Goal: Task Accomplishment & Management: Complete application form

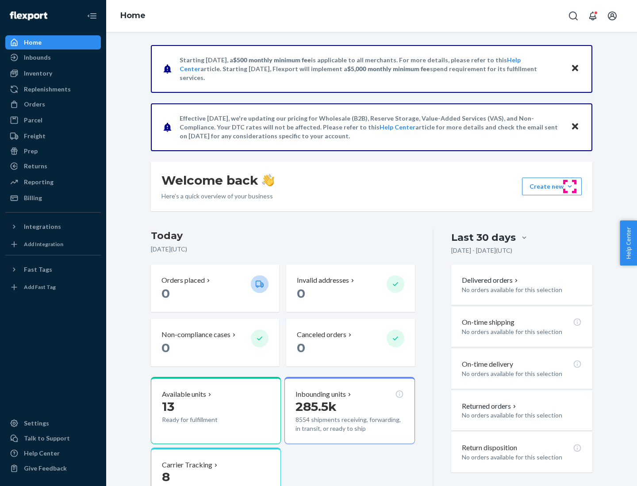
click at [569, 187] on button "Create new Create new inbound Create new order Create new product" at bounding box center [552, 187] width 60 height 18
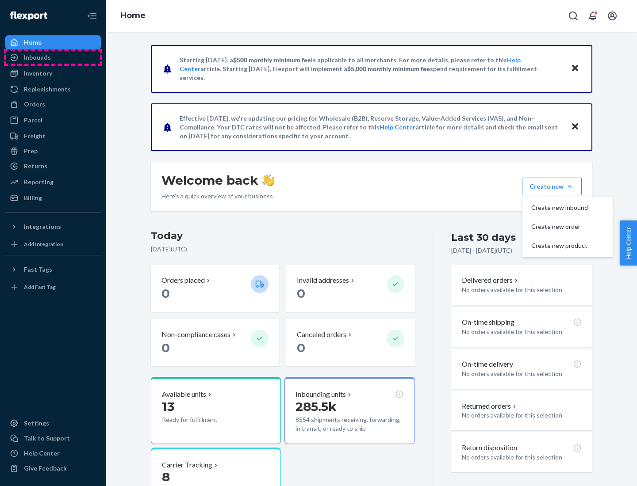
click at [53, 57] on div "Inbounds" at bounding box center [53, 57] width 94 height 12
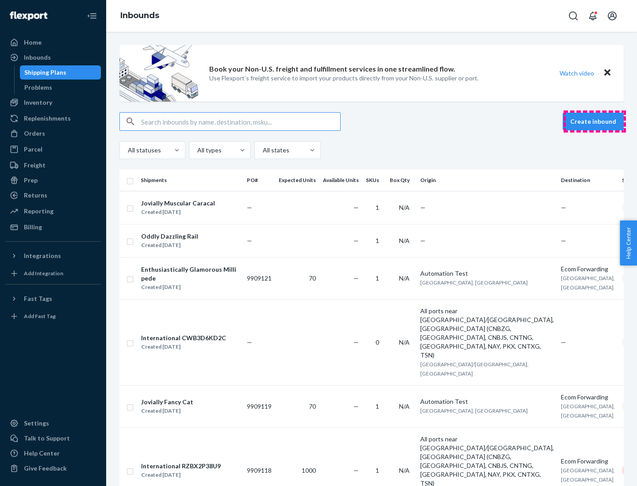
click at [594, 122] on button "Create inbound" at bounding box center [592, 122] width 61 height 18
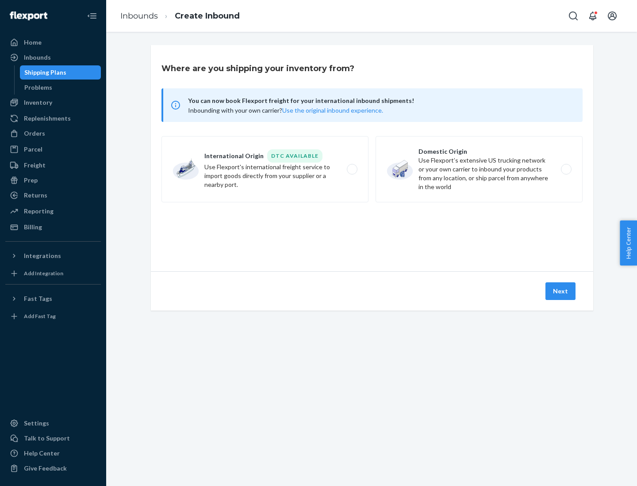
click at [479, 169] on label "Domestic Origin Use Flexport’s extensive US trucking network or your own carrie…" at bounding box center [478, 169] width 207 height 66
click at [565, 169] on input "Domestic Origin Use Flexport’s extensive US trucking network or your own carrie…" at bounding box center [568, 170] width 6 height 6
radio input "true"
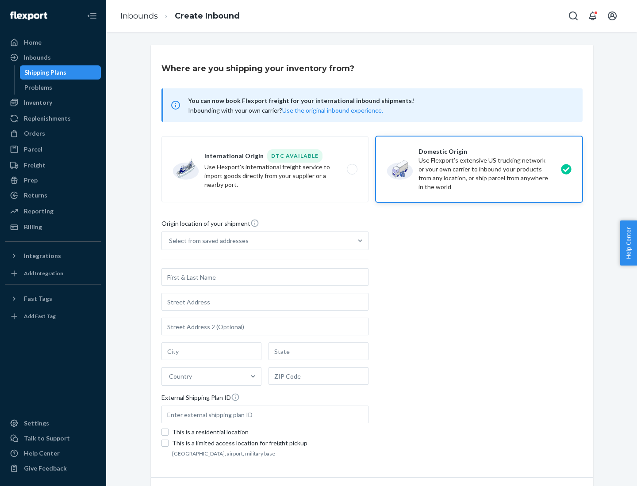
click at [206, 241] on div "Select from saved addresses" at bounding box center [209, 241] width 80 height 9
click at [170, 241] on input "Select from saved addresses" at bounding box center [169, 241] width 1 height 9
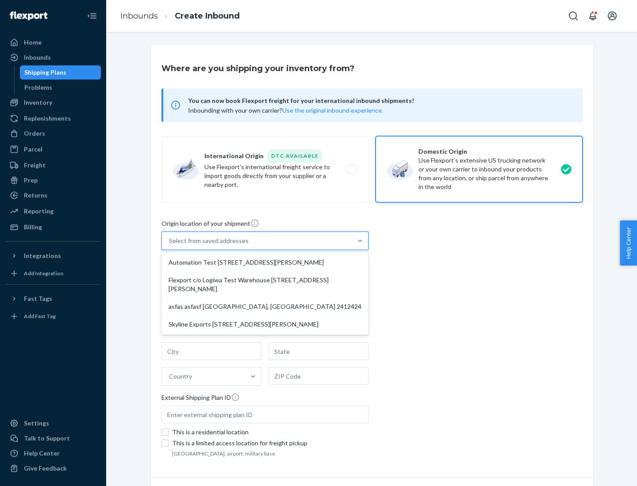
scroll to position [4, 0]
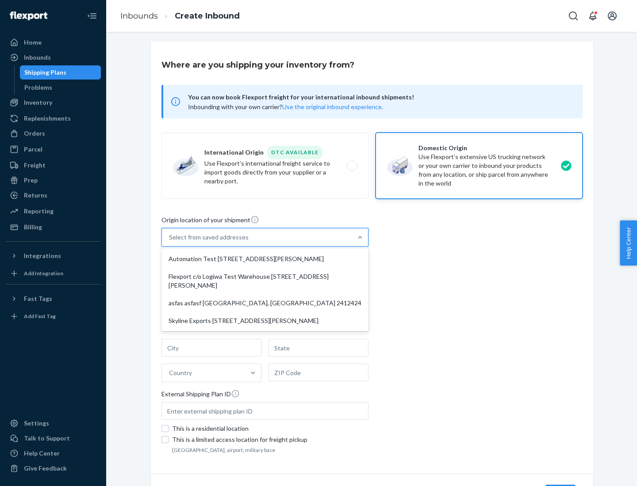
click at [265, 259] on div "Automation Test [STREET_ADDRESS][PERSON_NAME]" at bounding box center [264, 259] width 203 height 18
click at [170, 242] on input "option Automation Test [STREET_ADDRESS][PERSON_NAME] focused, 1 of 4. 4 results…" at bounding box center [169, 237] width 1 height 9
type input "Automation Test"
type input "9th Floor"
type input "[GEOGRAPHIC_DATA]"
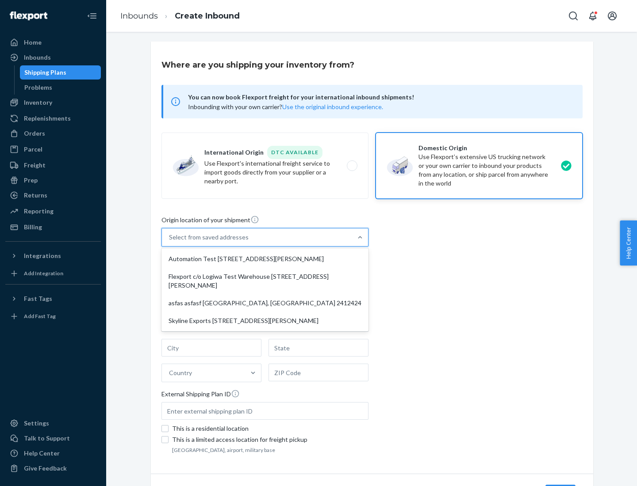
type input "CA"
type input "94104"
type input "[STREET_ADDRESS][PERSON_NAME]"
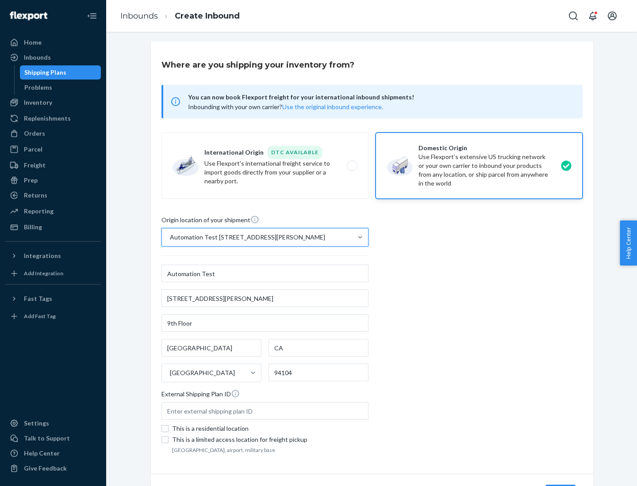
scroll to position [52, 0]
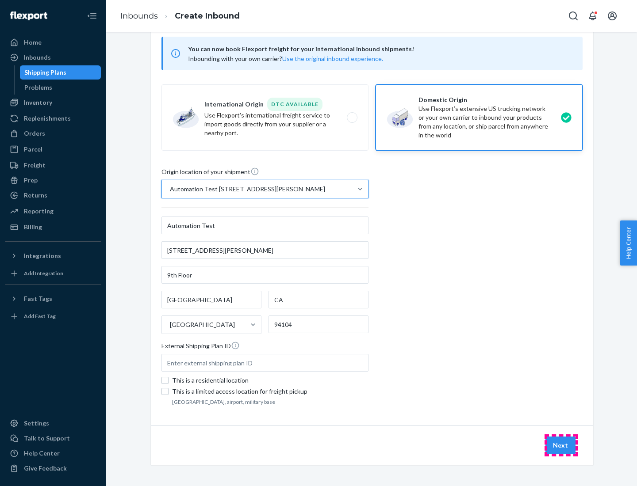
click at [561, 446] on button "Next" at bounding box center [560, 446] width 30 height 18
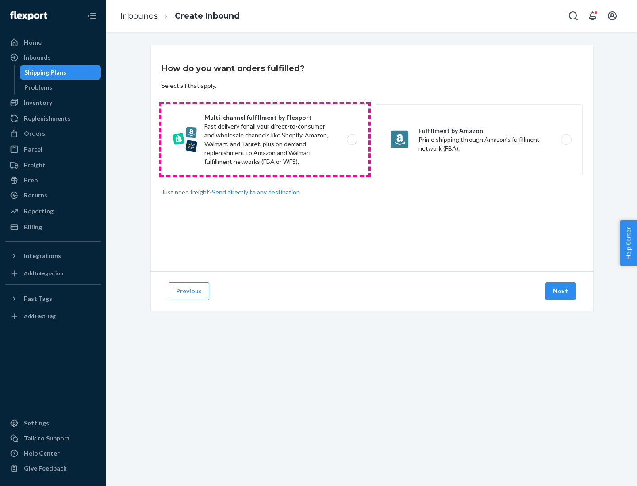
click at [265, 140] on label "Multi-channel fulfillment by Flexport Fast delivery for all your direct-to-cons…" at bounding box center [264, 139] width 207 height 71
click at [351, 140] on input "Multi-channel fulfillment by Flexport Fast delivery for all your direct-to-cons…" at bounding box center [354, 140] width 6 height 6
radio input "true"
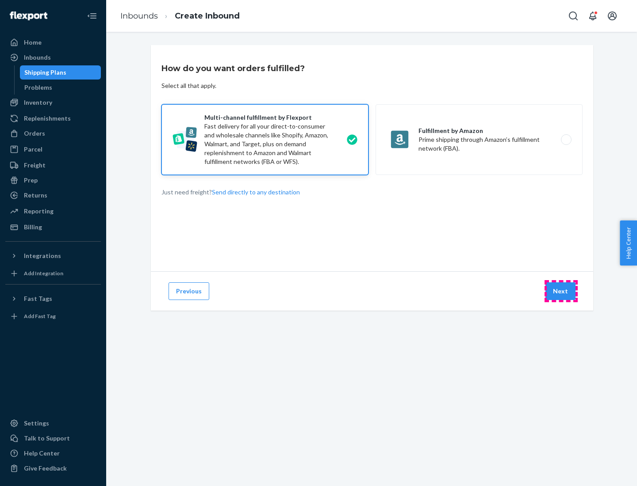
click at [561, 291] on button "Next" at bounding box center [560, 291] width 30 height 18
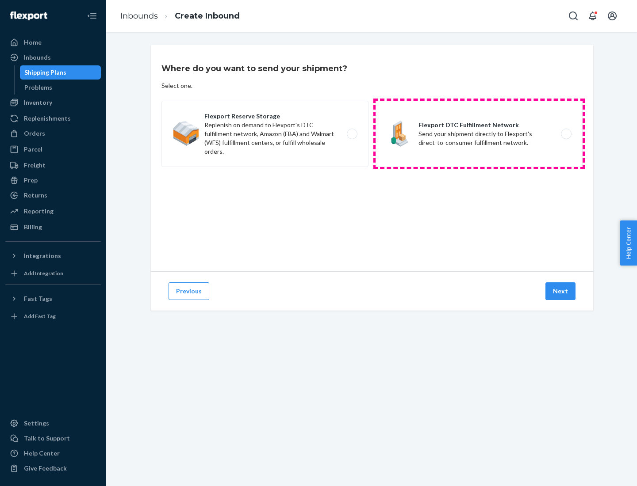
click at [479, 134] on label "Flexport DTC Fulfillment Network Send your shipment directly to Flexport's dire…" at bounding box center [478, 134] width 207 height 66
click at [565, 134] on input "Flexport DTC Fulfillment Network Send your shipment directly to Flexport's dire…" at bounding box center [568, 134] width 6 height 6
radio input "true"
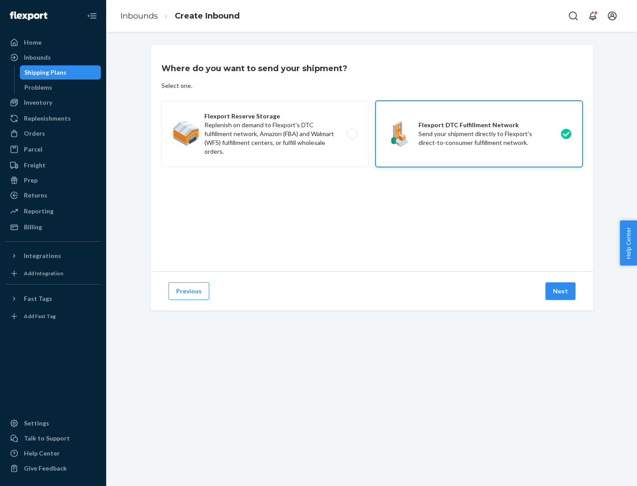
click at [561, 291] on button "Next" at bounding box center [560, 291] width 30 height 18
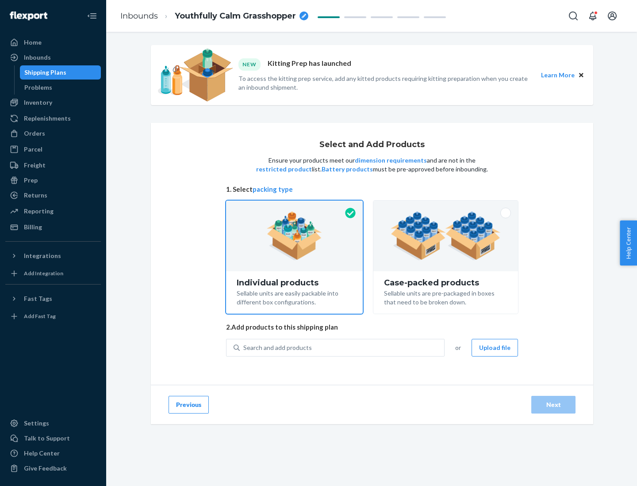
click at [446, 236] on img at bounding box center [445, 236] width 110 height 49
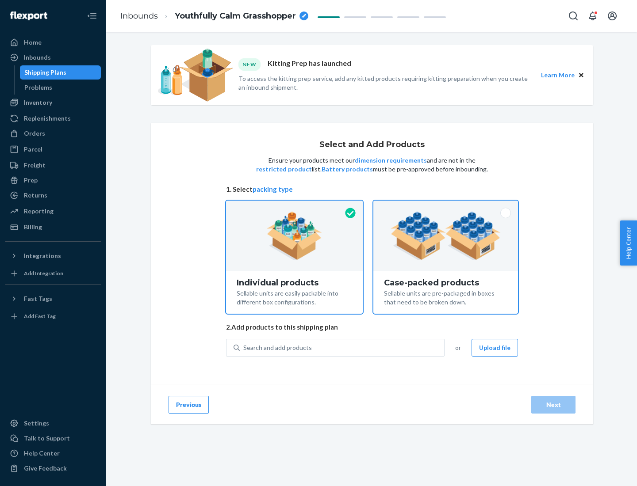
click at [446, 206] on input "Case-packed products Sellable units are pre-packaged in boxes that need to be b…" at bounding box center [446, 204] width 6 height 6
radio input "true"
radio input "false"
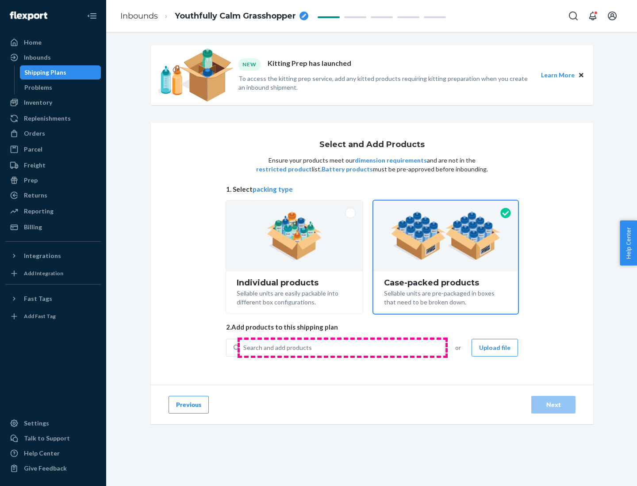
click at [342, 347] on div "Search and add products" at bounding box center [342, 348] width 204 height 16
click at [244, 347] on input "Search and add products" at bounding box center [243, 348] width 1 height 9
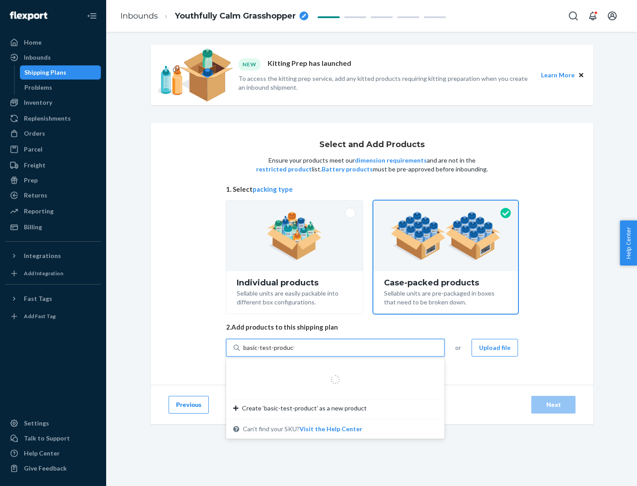
type input "basic-test-product-1"
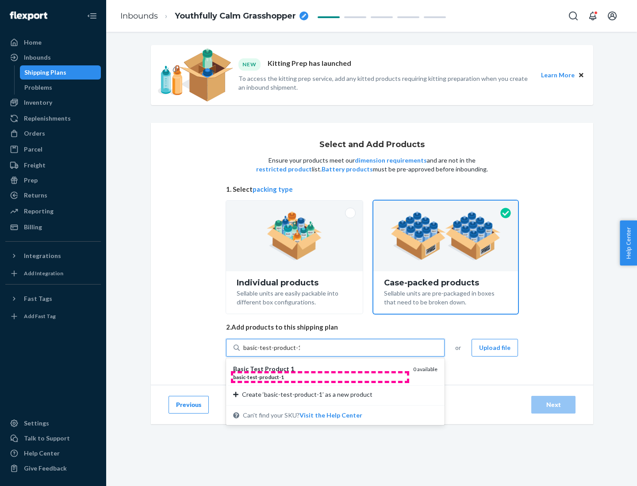
click at [320, 377] on div "basic - test - product - 1" at bounding box center [319, 378] width 173 height 8
click at [300, 352] on input "basic-test-product-1" at bounding box center [271, 348] width 57 height 9
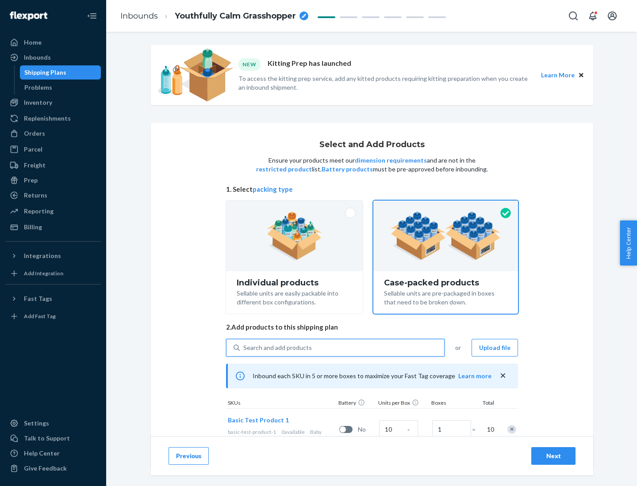
scroll to position [32, 0]
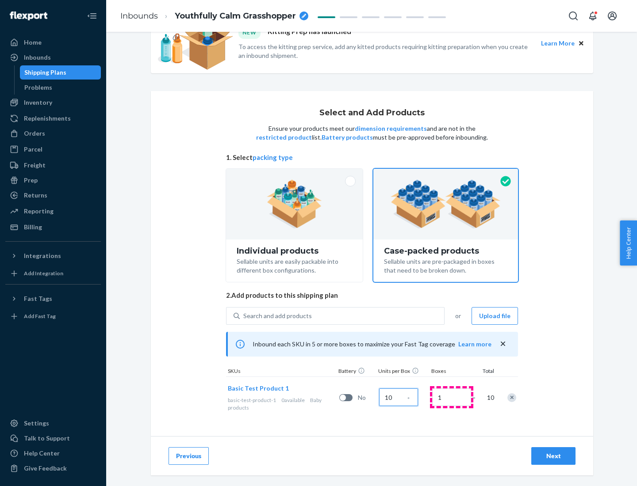
type input "10"
type input "7"
click at [553, 456] on div "Next" at bounding box center [552, 456] width 29 height 9
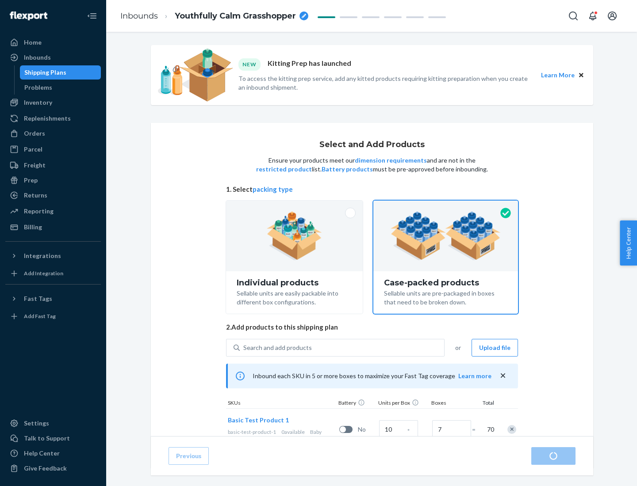
radio input "true"
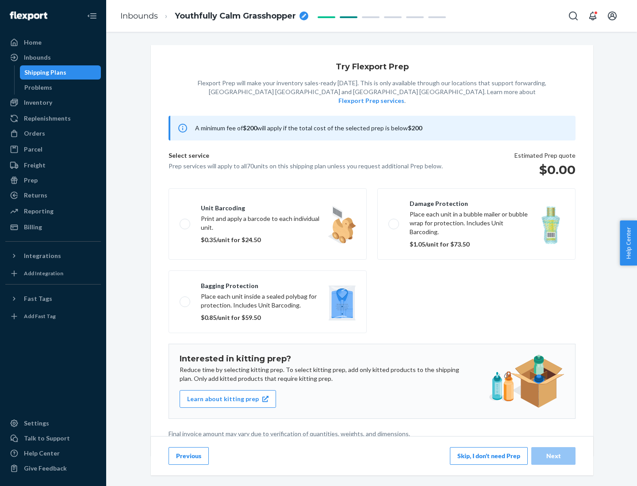
scroll to position [2, 0]
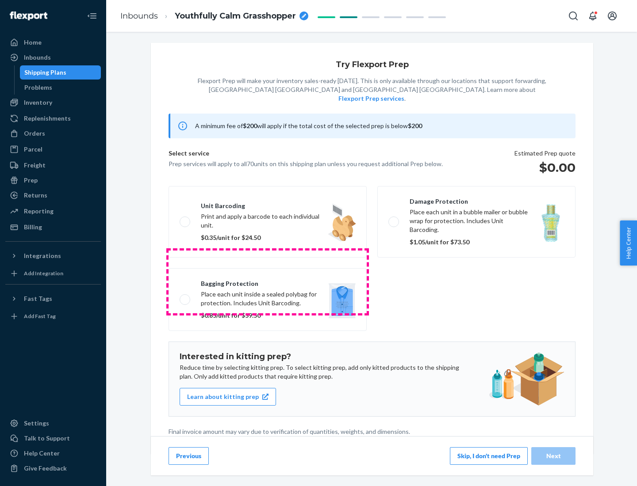
click at [267, 282] on label "Bagging protection Place each unit inside a sealed polybag for protection. Incl…" at bounding box center [267, 299] width 198 height 63
click at [185, 297] on input "Bagging protection Place each unit inside a sealed polybag for protection. Incl…" at bounding box center [182, 300] width 6 height 6
checkbox input "true"
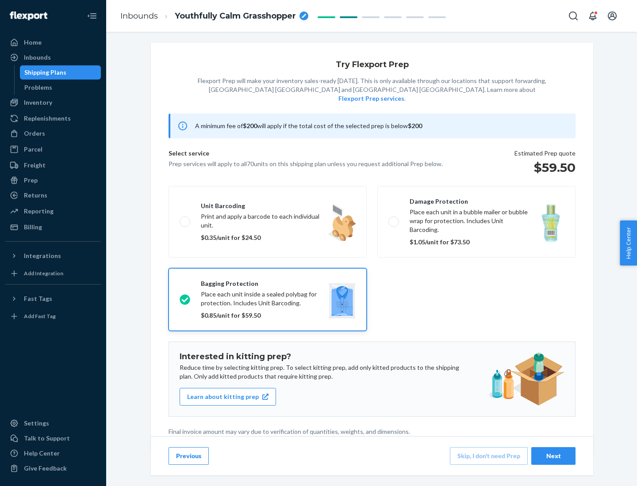
click at [553, 456] on div "Next" at bounding box center [552, 456] width 29 height 9
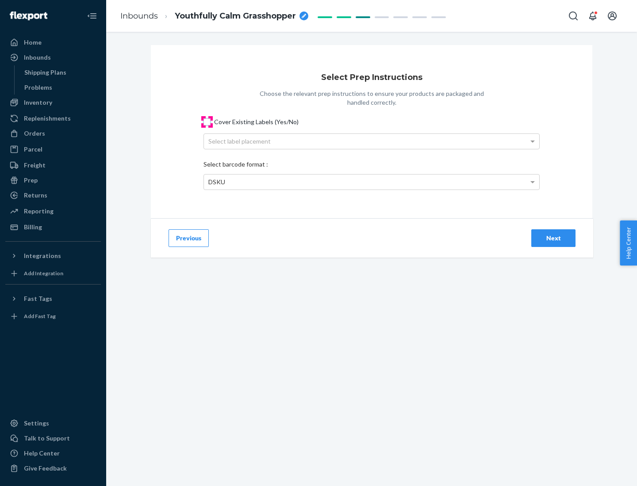
click at [207, 122] on input "Cover Existing Labels (Yes/No)" at bounding box center [206, 121] width 7 height 7
checkbox input "true"
click at [371, 141] on div "Select label placement" at bounding box center [371, 141] width 335 height 15
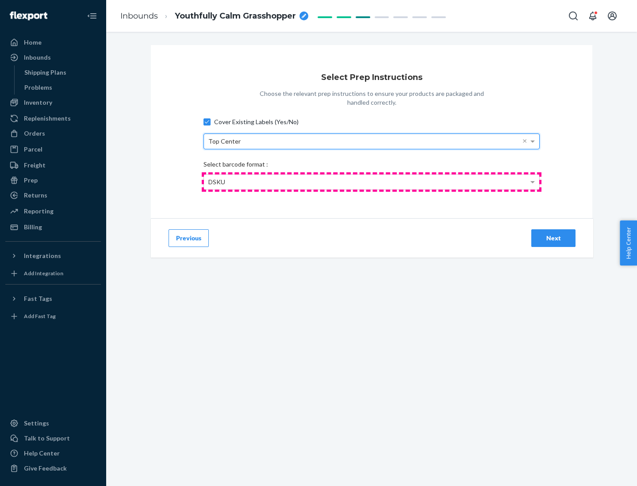
click at [371, 182] on div "DSKU" at bounding box center [371, 182] width 335 height 15
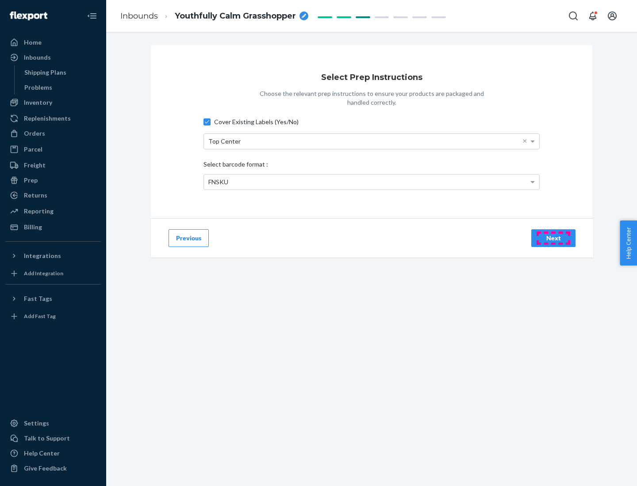
click at [553, 238] on div "Next" at bounding box center [552, 238] width 29 height 9
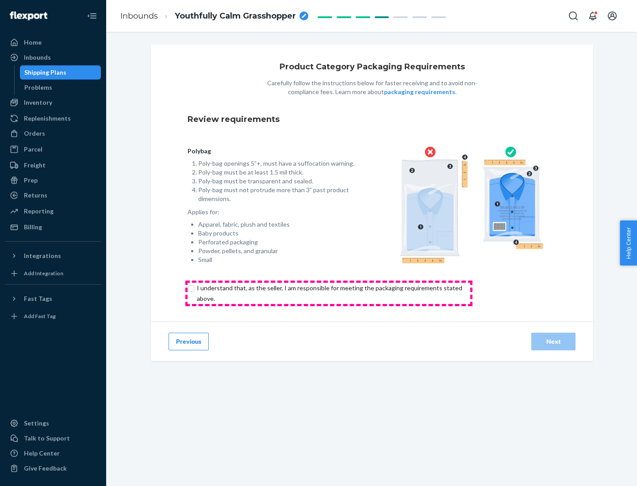
click at [328, 293] on input "checkbox" at bounding box center [334, 293] width 294 height 21
checkbox input "true"
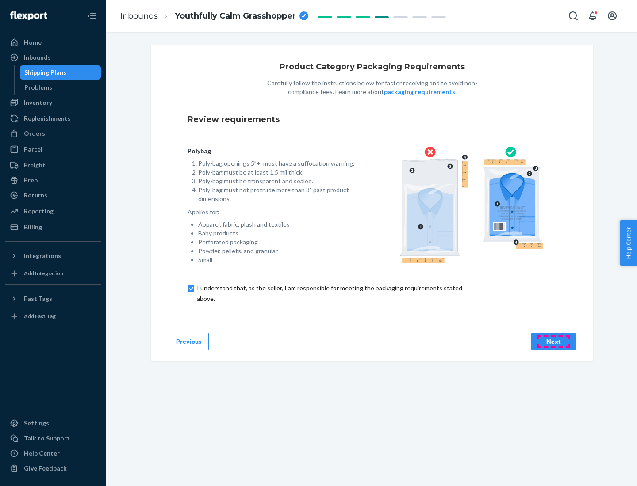
click at [553, 341] on div "Next" at bounding box center [552, 341] width 29 height 9
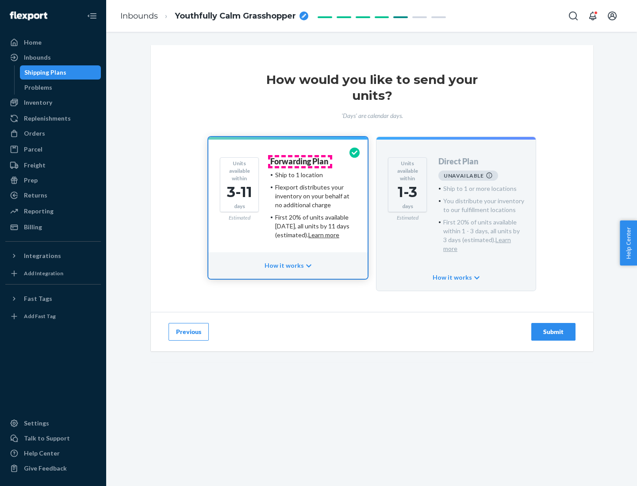
click at [300, 161] on h4 "Forwarding Plan" at bounding box center [299, 161] width 58 height 9
click at [553, 328] on div "Submit" at bounding box center [552, 332] width 29 height 9
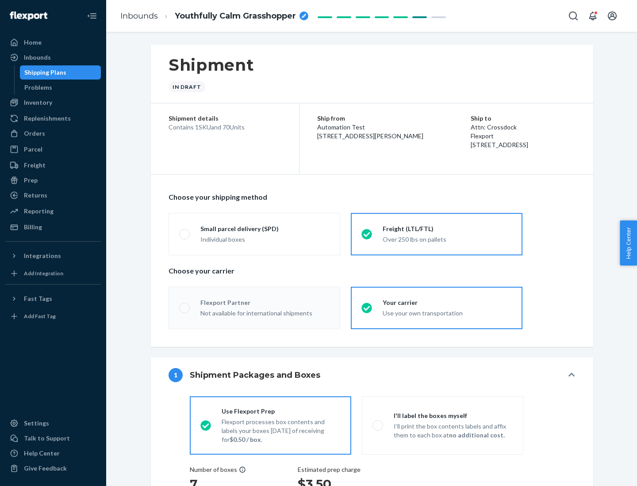
radio input "true"
radio input "false"
radio input "true"
radio input "false"
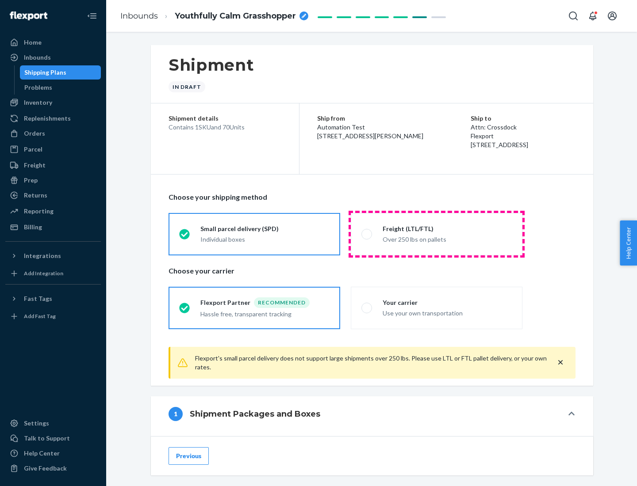
click at [436, 234] on div "Over 250 lbs on pallets" at bounding box center [446, 238] width 129 height 11
click at [367, 234] on input "Freight (LTL/FTL) Over 250 lbs on pallets" at bounding box center [364, 234] width 6 height 6
radio input "true"
radio input "false"
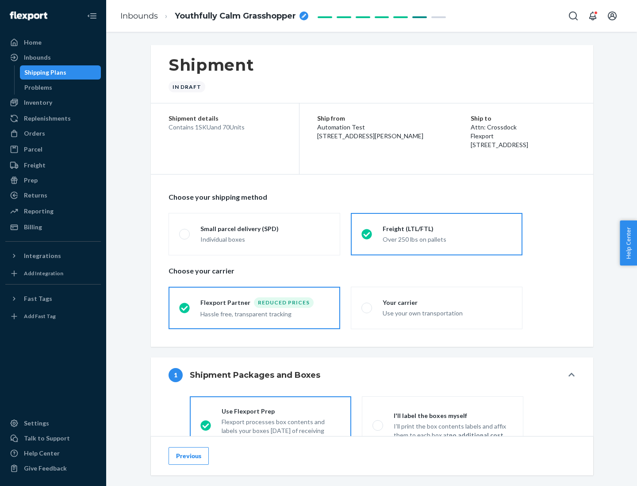
scroll to position [49, 0]
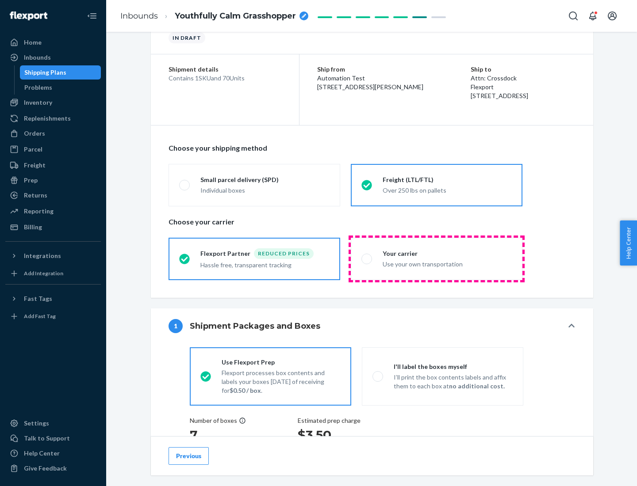
click at [436, 259] on div "Use your own transportation" at bounding box center [446, 263] width 129 height 11
click at [367, 259] on input "Your carrier Use your own transportation" at bounding box center [364, 259] width 6 height 6
radio input "true"
radio input "false"
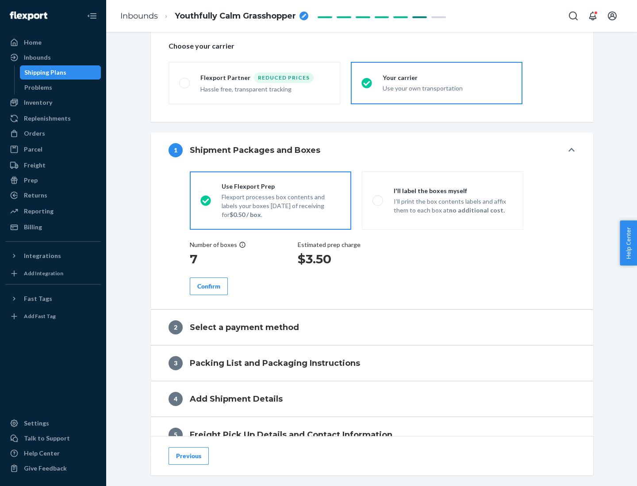
scroll to position [167, 0]
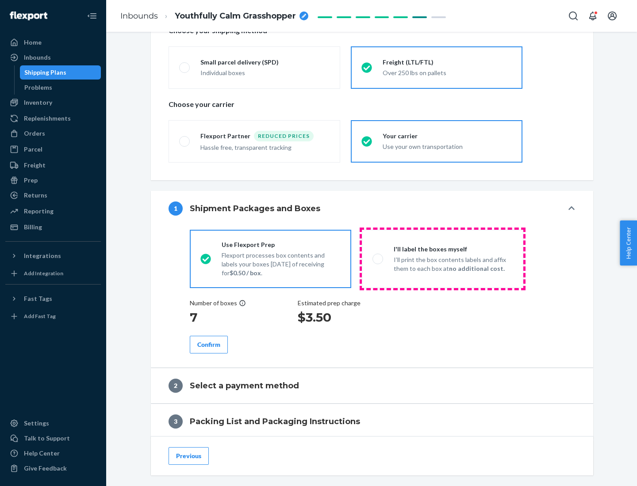
click at [442, 259] on p "I’ll print the box contents labels and affix them to each box at no additional …" at bounding box center [452, 265] width 119 height 18
click at [378, 259] on input "I'll label the boxes myself I’ll print the box contents labels and affix them t…" at bounding box center [375, 259] width 6 height 6
radio input "true"
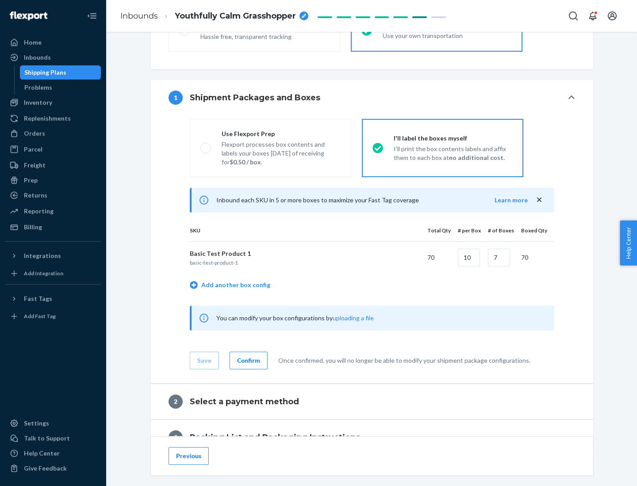
scroll to position [153, 0]
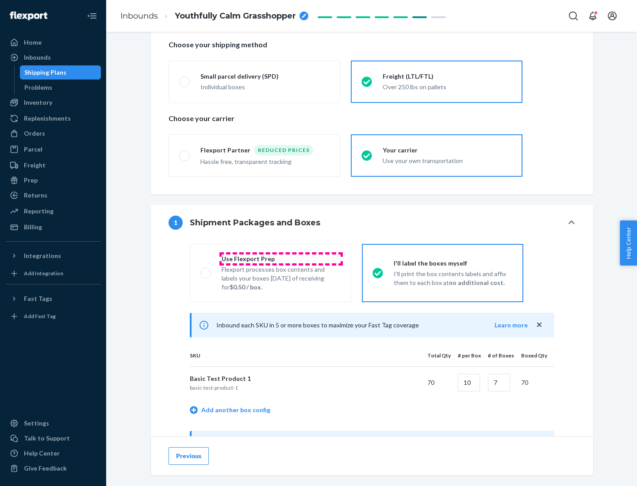
click at [281, 259] on div "Use Flexport Prep" at bounding box center [280, 259] width 119 height 9
click at [206, 270] on input "Use Flexport Prep Flexport processes box contents and labels your boxes [DATE] …" at bounding box center [203, 273] width 6 height 6
radio input "true"
radio input "false"
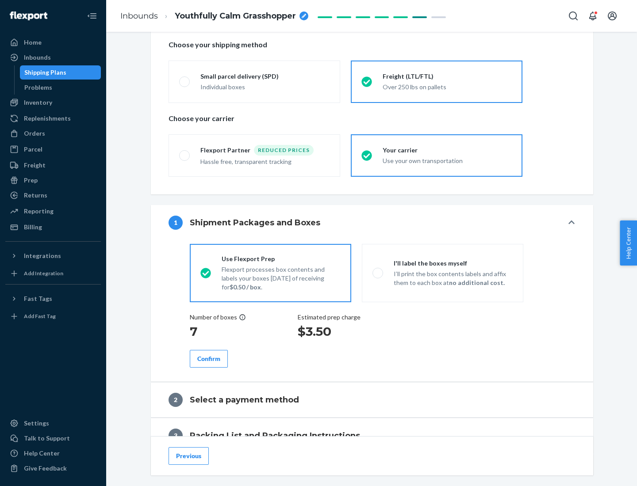
scroll to position [252, 0]
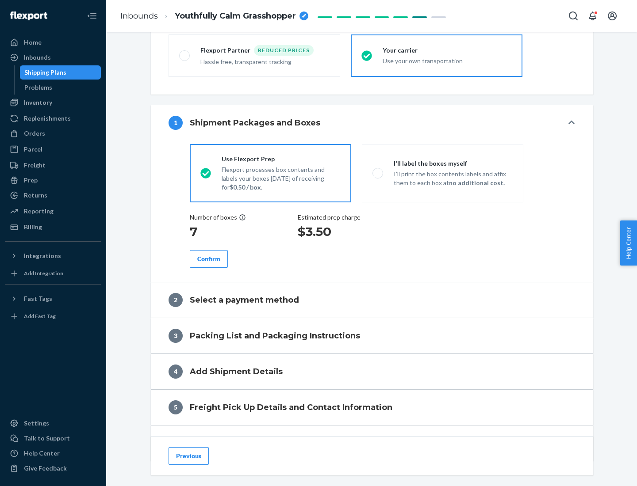
click at [209, 259] on div "Confirm" at bounding box center [208, 259] width 23 height 9
radio input "false"
